Goal: Task Accomplishment & Management: Manage account settings

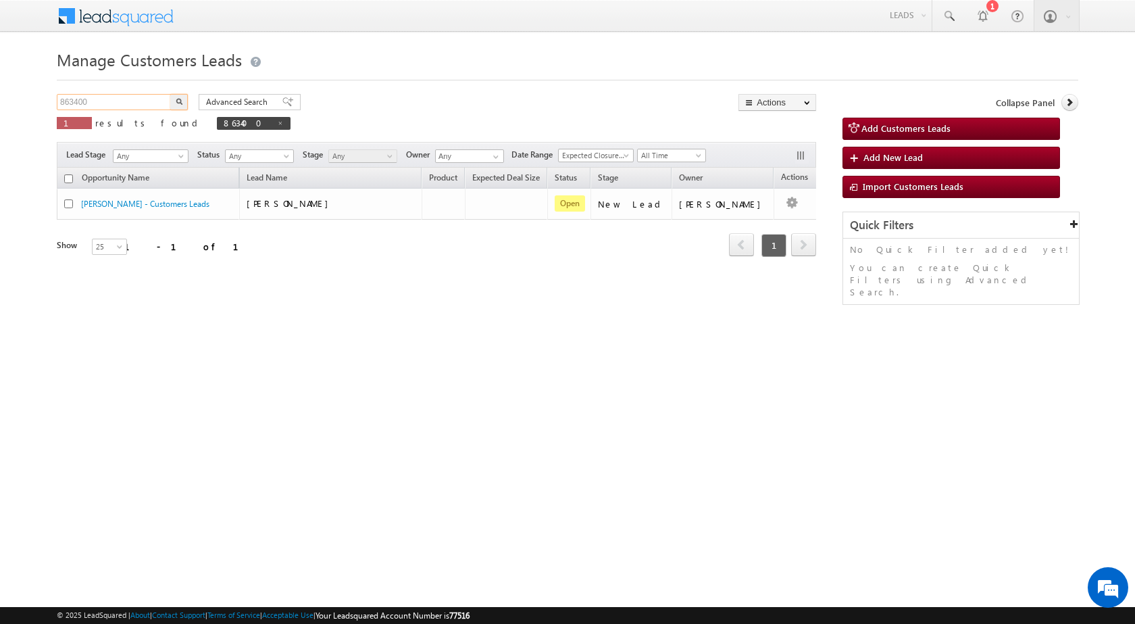
drag, startPoint x: 93, startPoint y: 98, endPoint x: 18, endPoint y: 95, distance: 75.1
click at [18, 95] on body "Menu [PERSON_NAME] sitar a6@ks erve." at bounding box center [567, 191] width 1135 height 383
paste input "12"
type input "863412"
click at [176, 97] on button "button" at bounding box center [179, 102] width 18 height 16
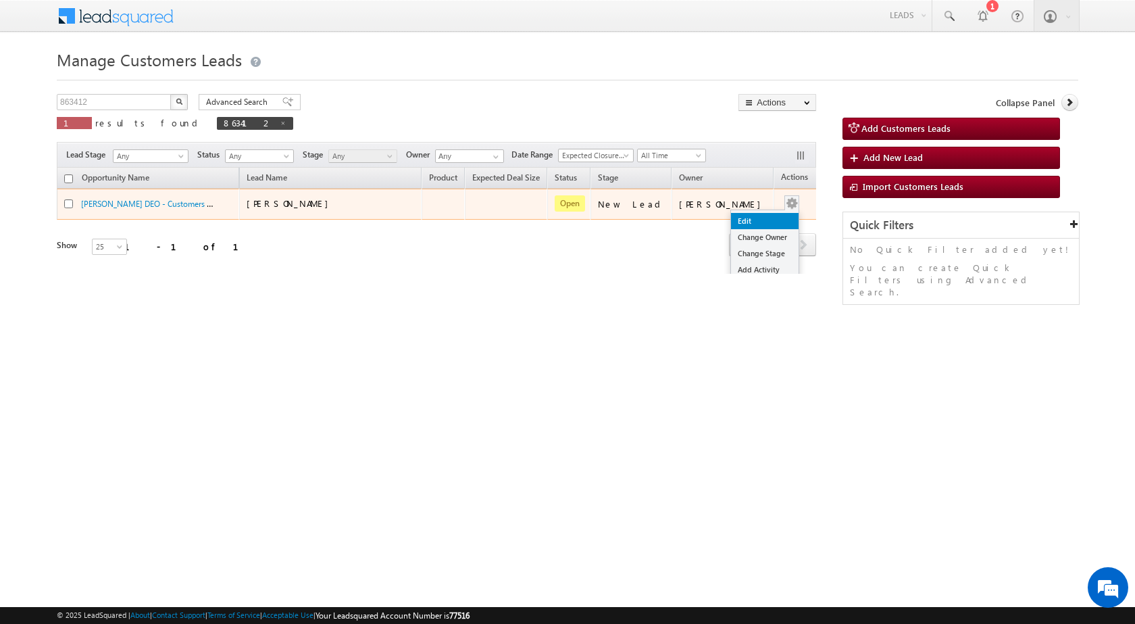
click at [757, 215] on link "Edit" at bounding box center [765, 221] width 68 height 16
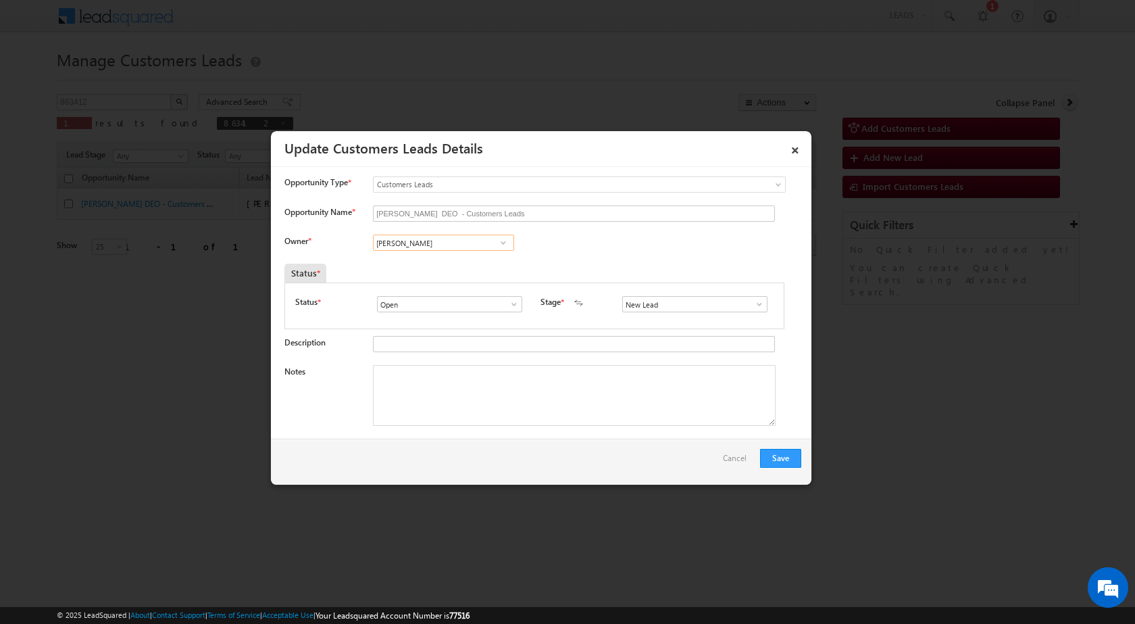
click at [445, 240] on input "[PERSON_NAME]" at bounding box center [443, 242] width 141 height 16
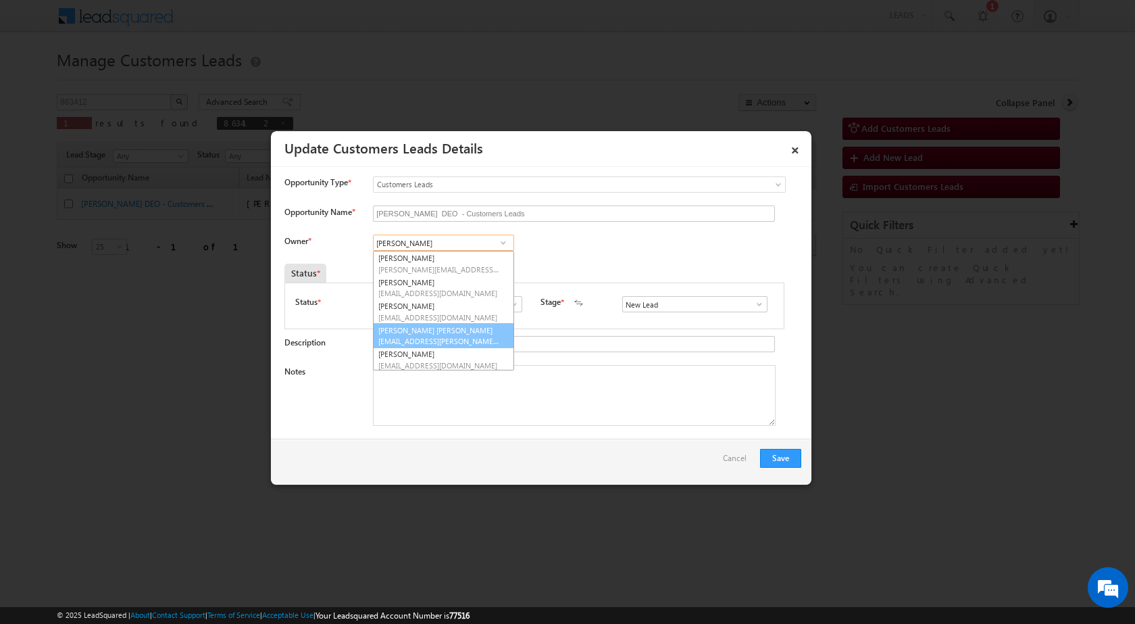
click at [443, 340] on span "[EMAIL_ADDRESS][PERSON_NAME][DOMAIN_NAME]" at bounding box center [439, 341] width 122 height 10
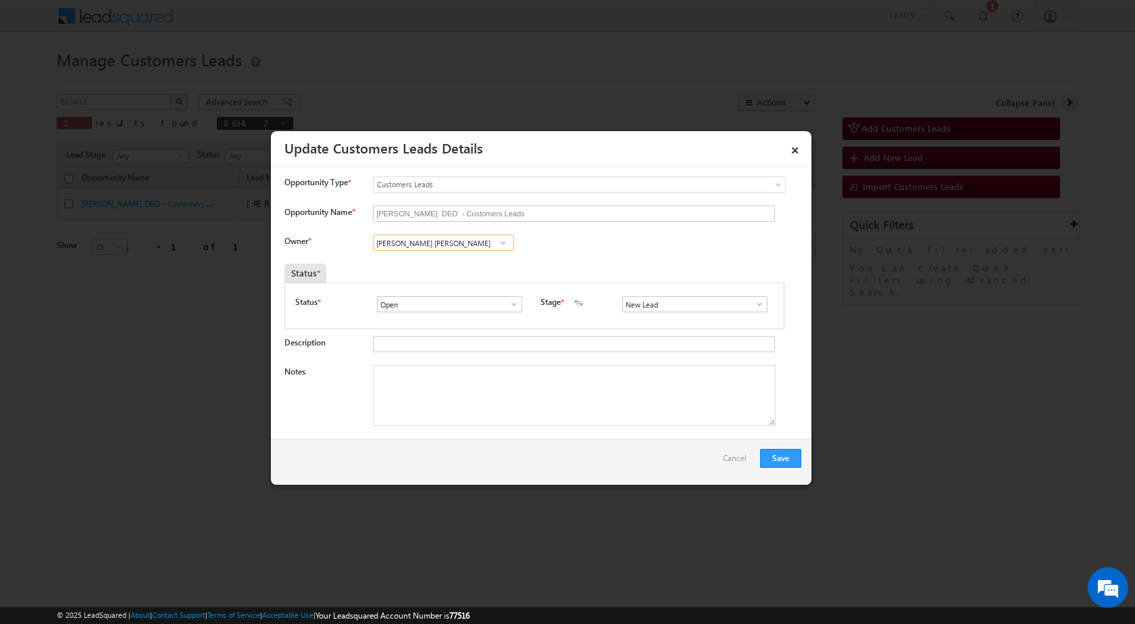
type input "[PERSON_NAME] [PERSON_NAME]"
click at [496, 391] on textarea "Notes" at bounding box center [574, 395] width 403 height 61
paste textarea "863412 / [PERSON_NAME] DEO / 9834034200 / EXTENTION / OWNER - FATHER - AGE [DEM…"
type textarea "863412 / [PERSON_NAME] DEO / 9834034200 / EXTENTION / OWNER - FATHER - AGE [DEM…"
click at [755, 306] on span at bounding box center [760, 304] width 14 height 11
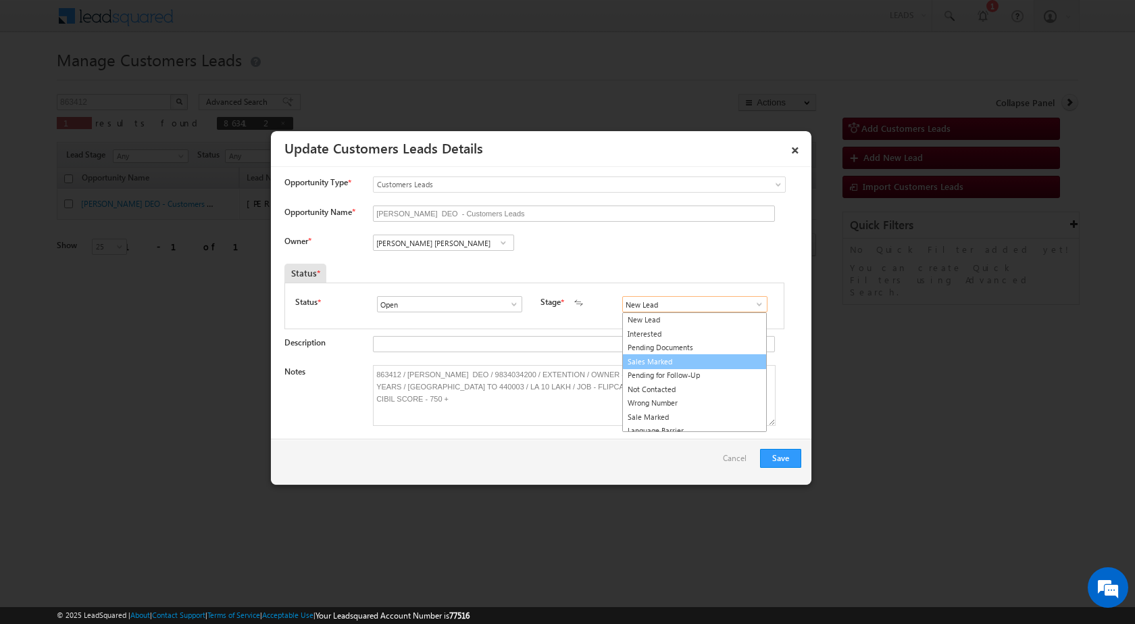
click at [682, 366] on link "Sales Marked" at bounding box center [694, 362] width 145 height 16
type input "Sales Marked"
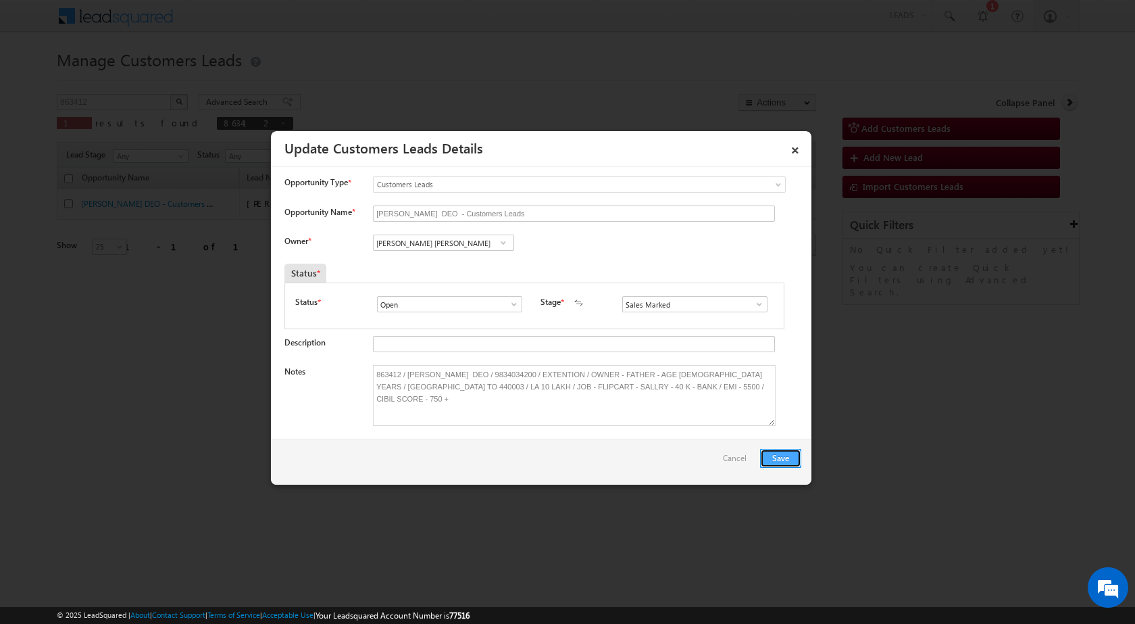
click at [795, 455] on button "Save" at bounding box center [780, 458] width 41 height 19
